Goal: Task Accomplishment & Management: Manage account settings

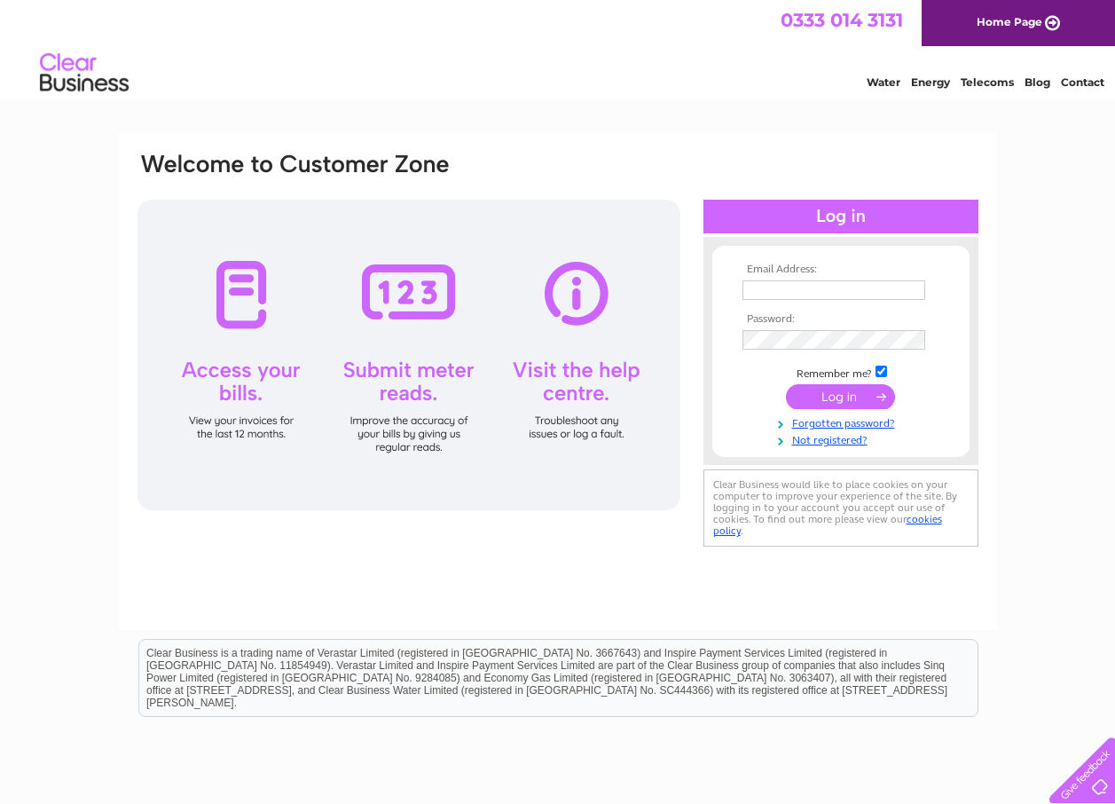
type input "rienterprises112@gmail.com"
click at [856, 397] on input "submit" at bounding box center [840, 396] width 109 height 25
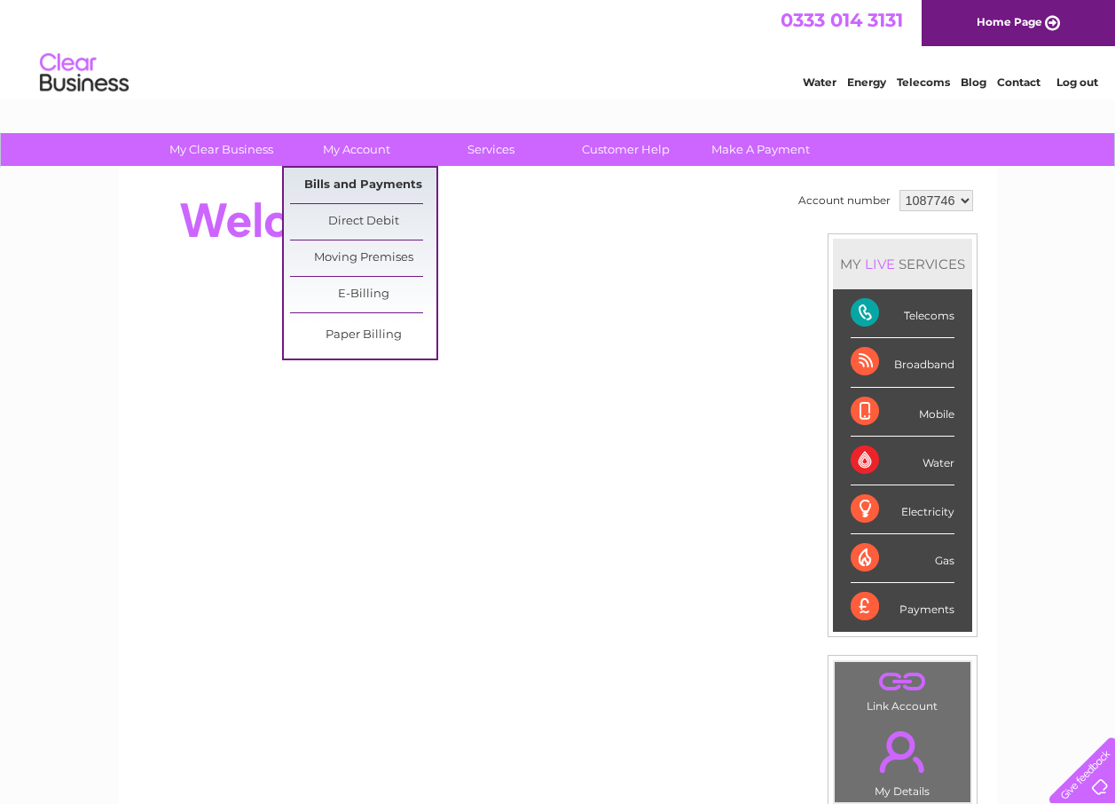
click at [372, 185] on link "Bills and Payments" at bounding box center [363, 185] width 146 height 35
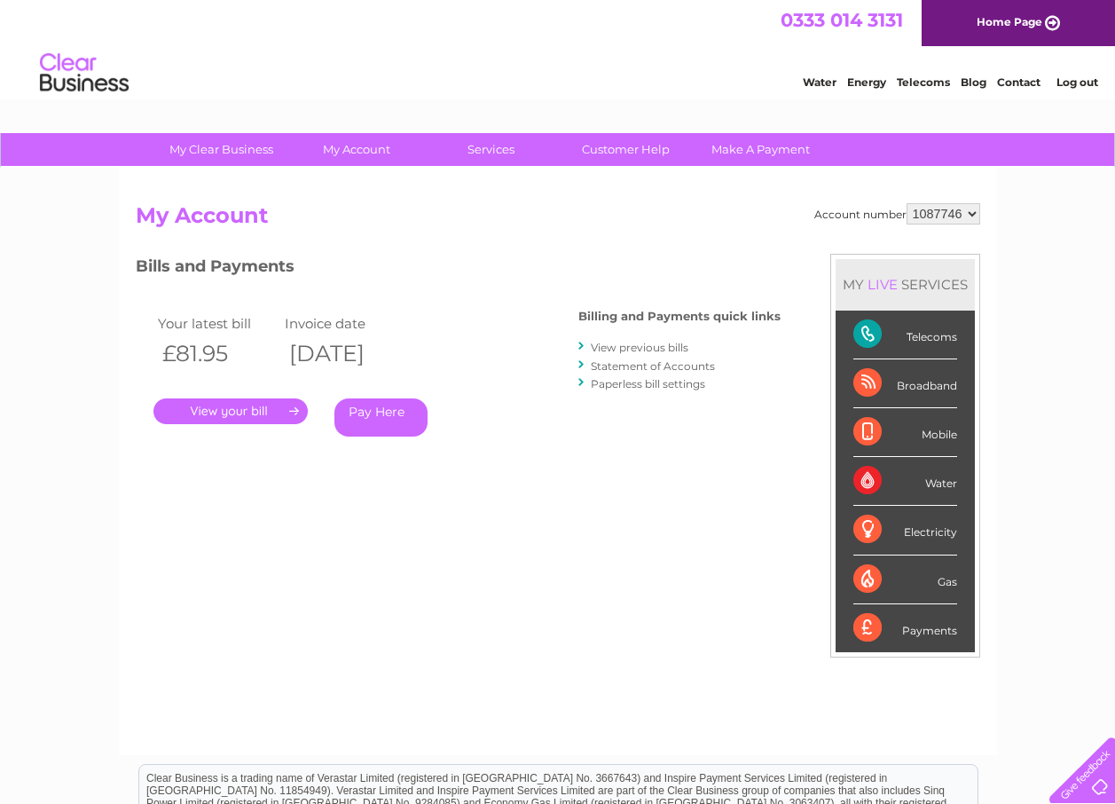
click at [246, 411] on link "." at bounding box center [231, 411] width 154 height 26
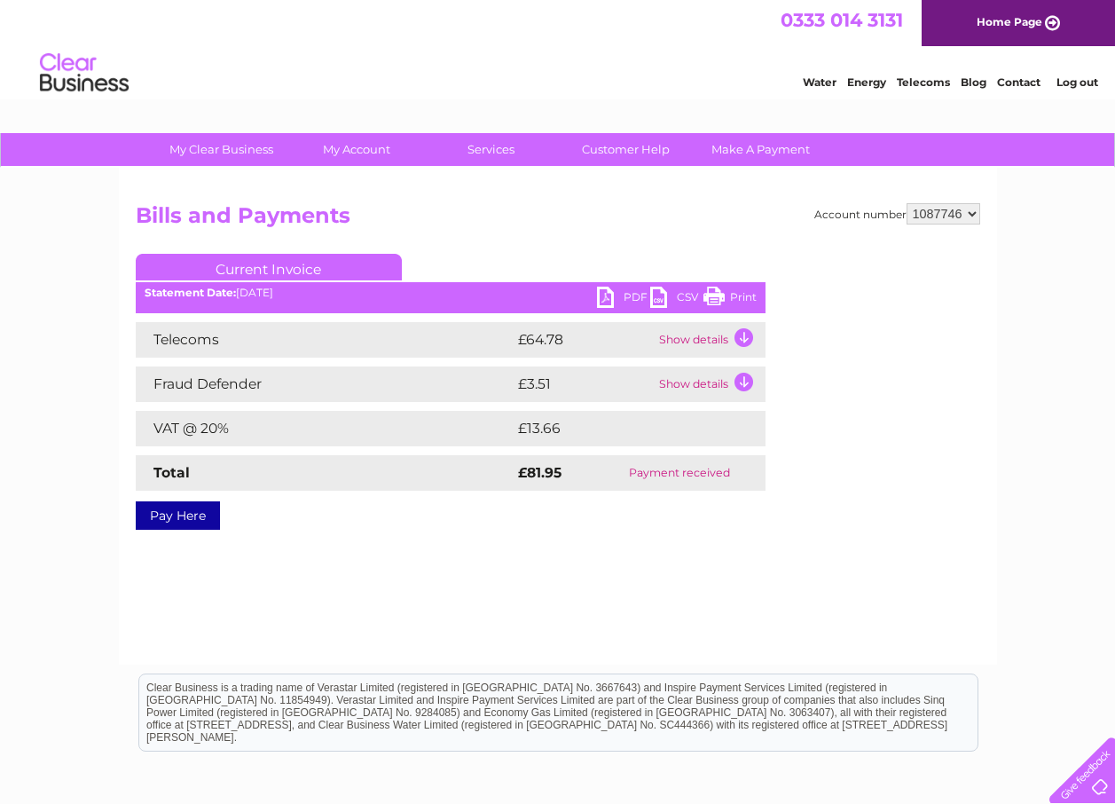
click at [607, 300] on link "PDF" at bounding box center [623, 300] width 53 height 26
